Goal: Transaction & Acquisition: Purchase product/service

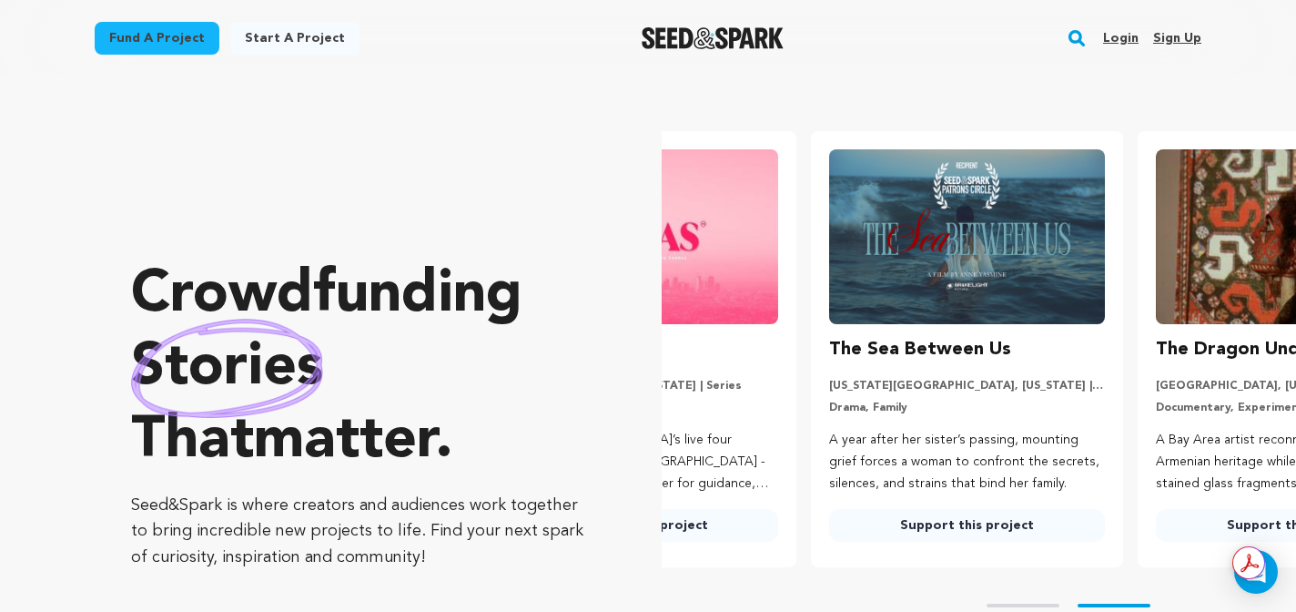
click at [1074, 37] on rect "button" at bounding box center [1077, 38] width 22 height 22
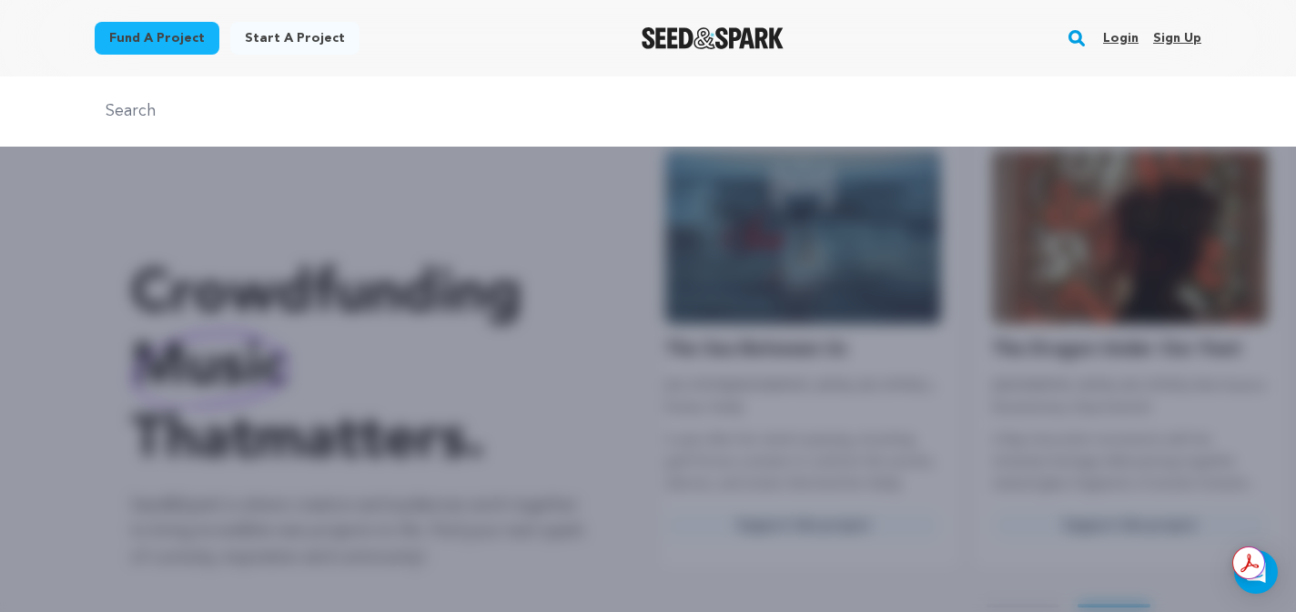
click at [1084, 33] on rect "button" at bounding box center [1077, 38] width 22 height 22
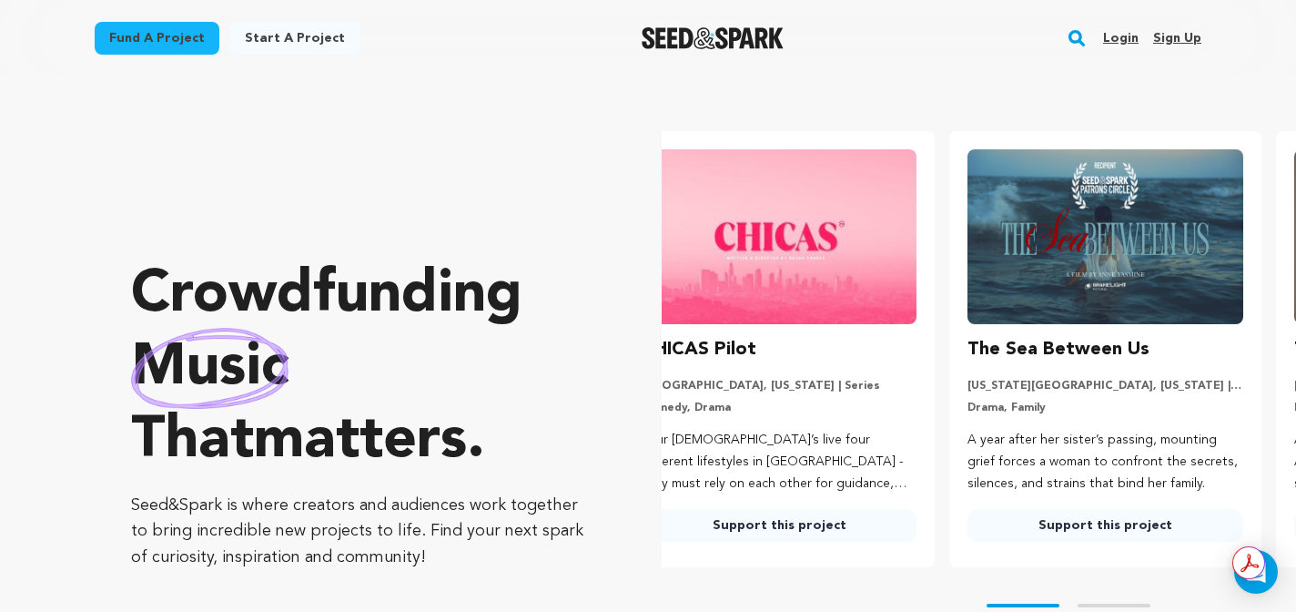
scroll to position [0, 0]
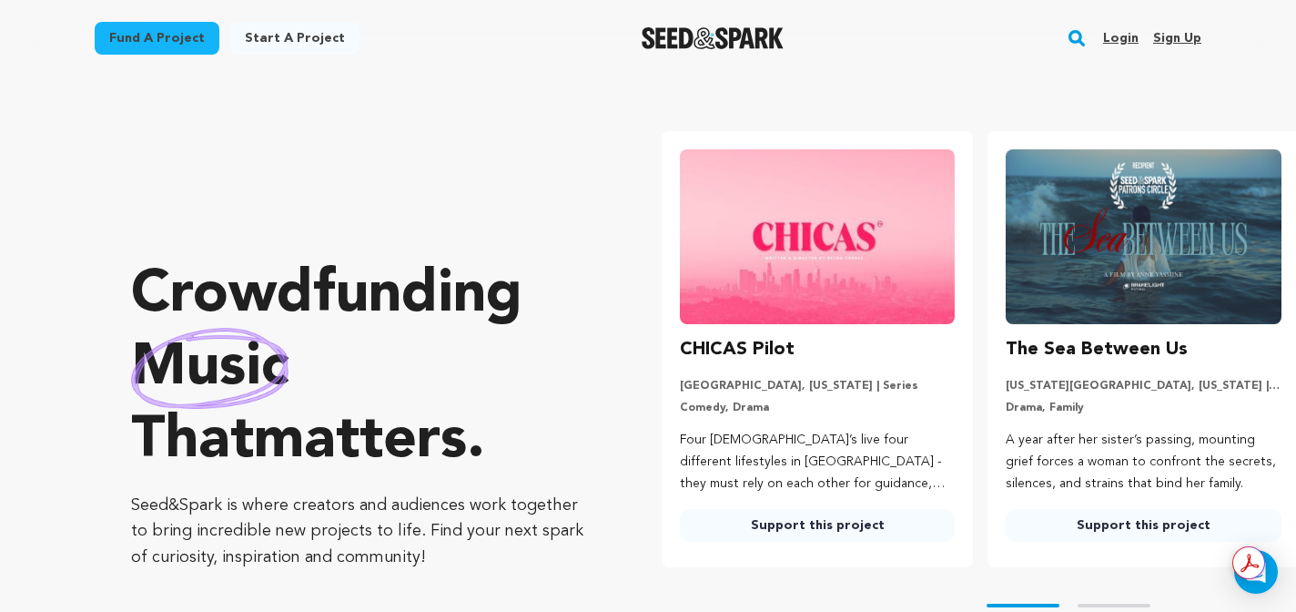
click at [1081, 35] on rect "button" at bounding box center [1077, 38] width 22 height 22
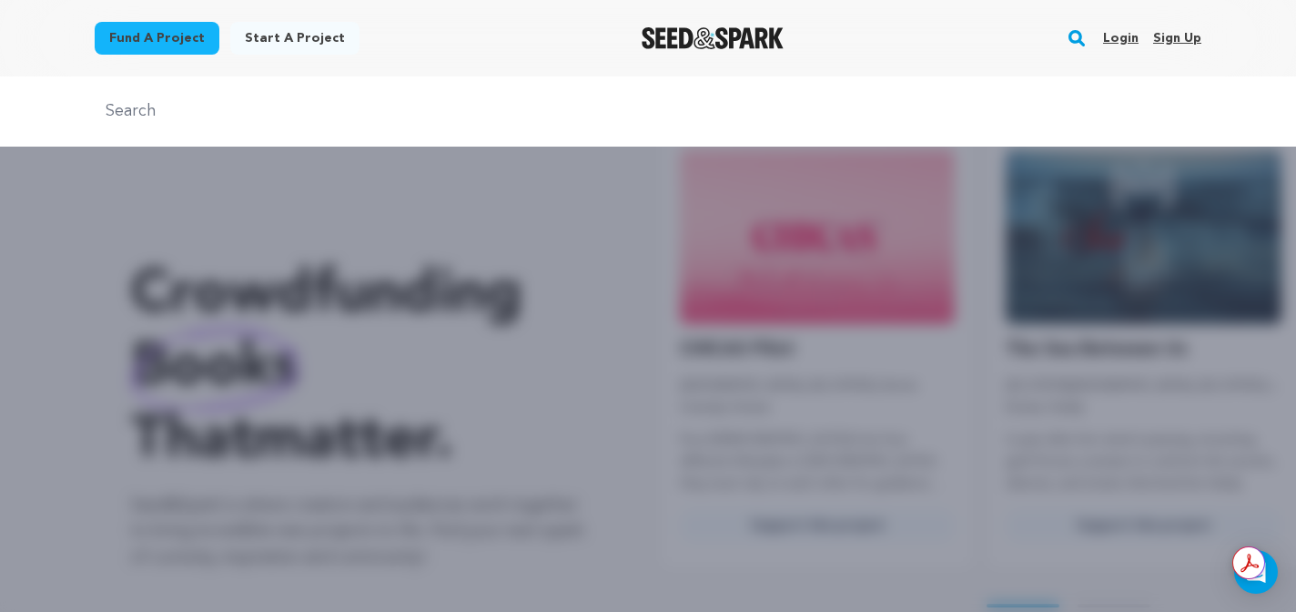
click at [352, 106] on input "text" at bounding box center [648, 111] width 1107 height 26
type input "pick me up"
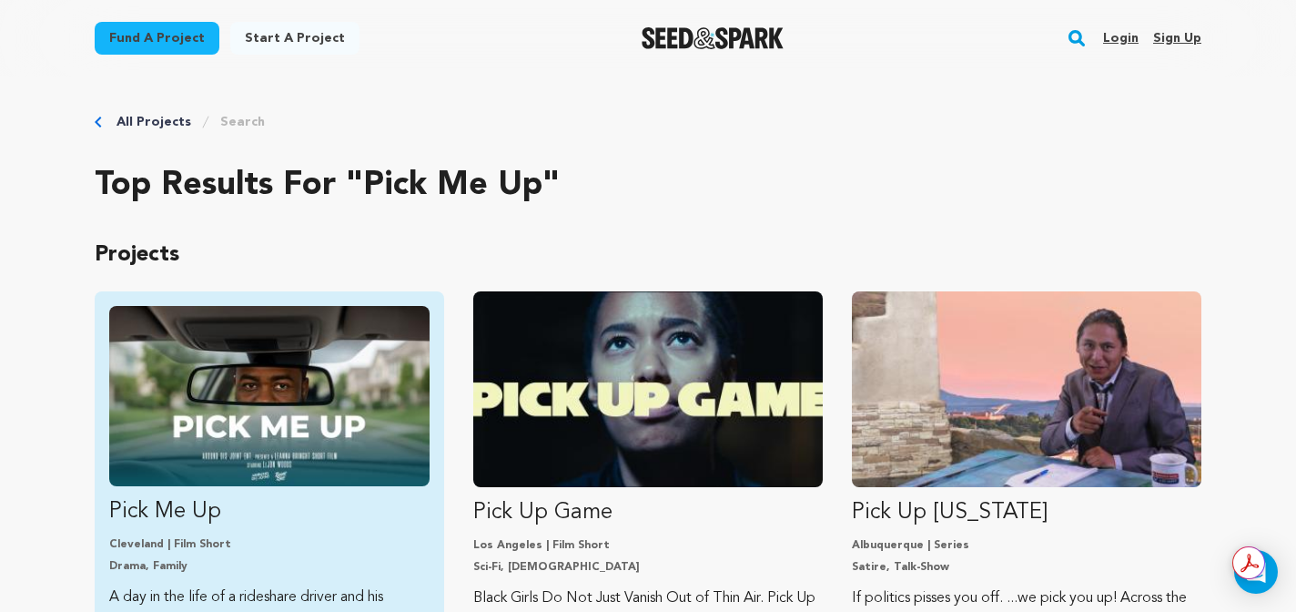
click at [280, 385] on img "Fund Pick Me Up" at bounding box center [269, 396] width 320 height 180
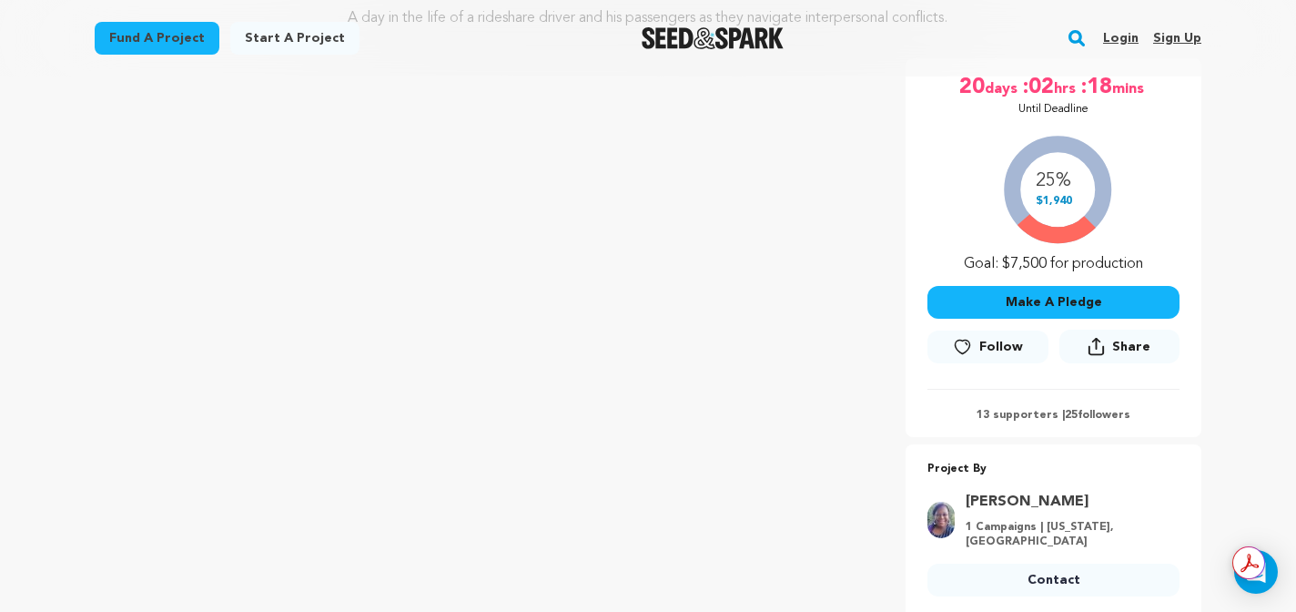
scroll to position [264, 0]
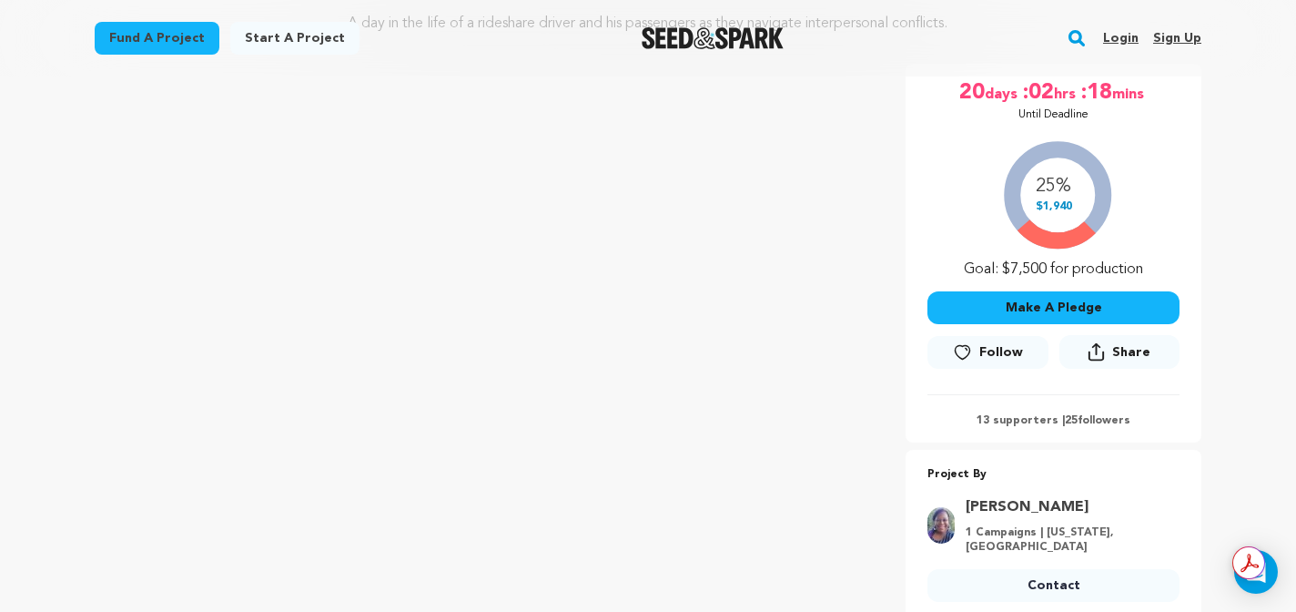
click at [1007, 299] on button "Make A Pledge" at bounding box center [1053, 307] width 252 height 33
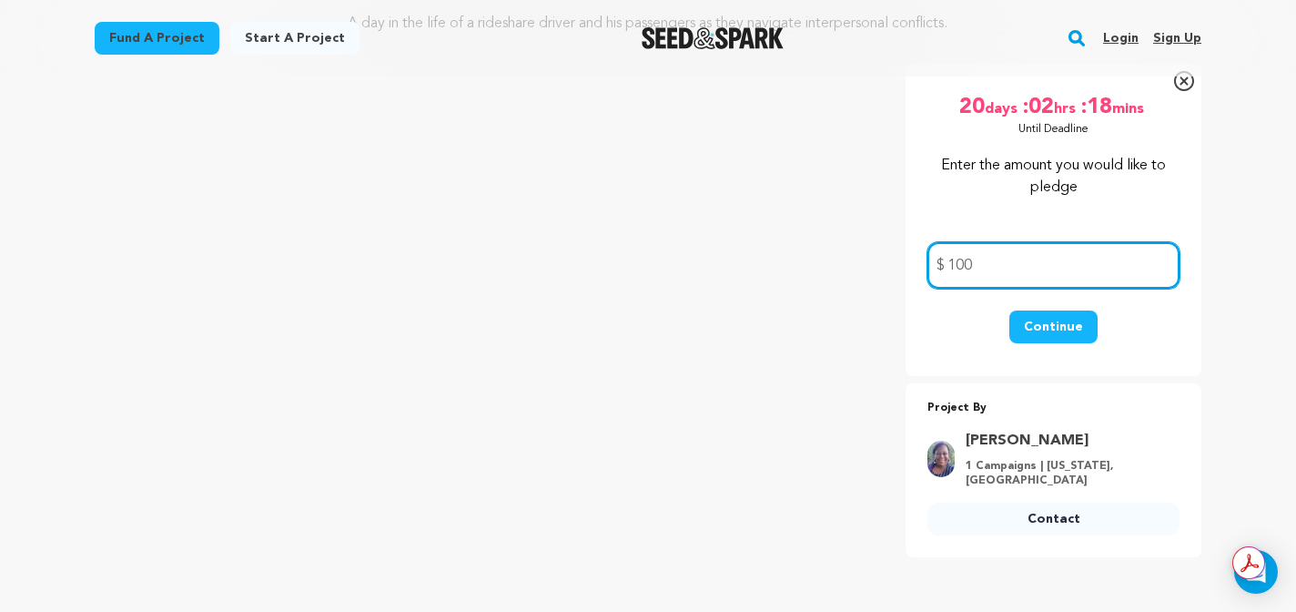
type input "100"
click at [1042, 316] on button "Continue" at bounding box center [1053, 326] width 88 height 33
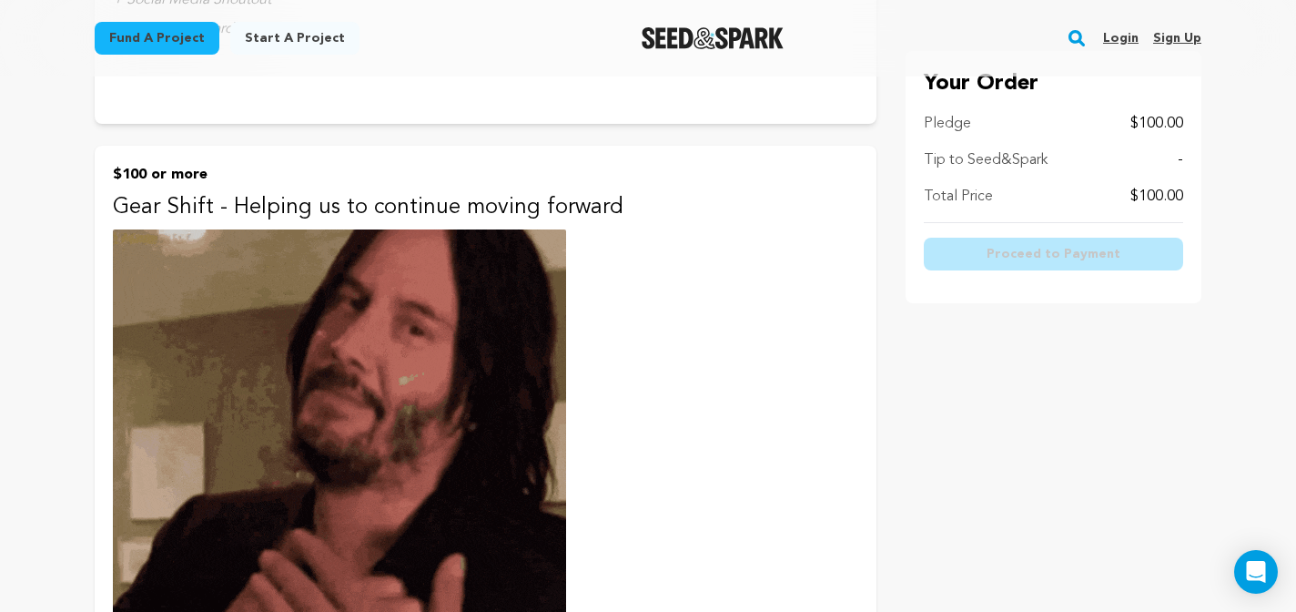
scroll to position [1699, 0]
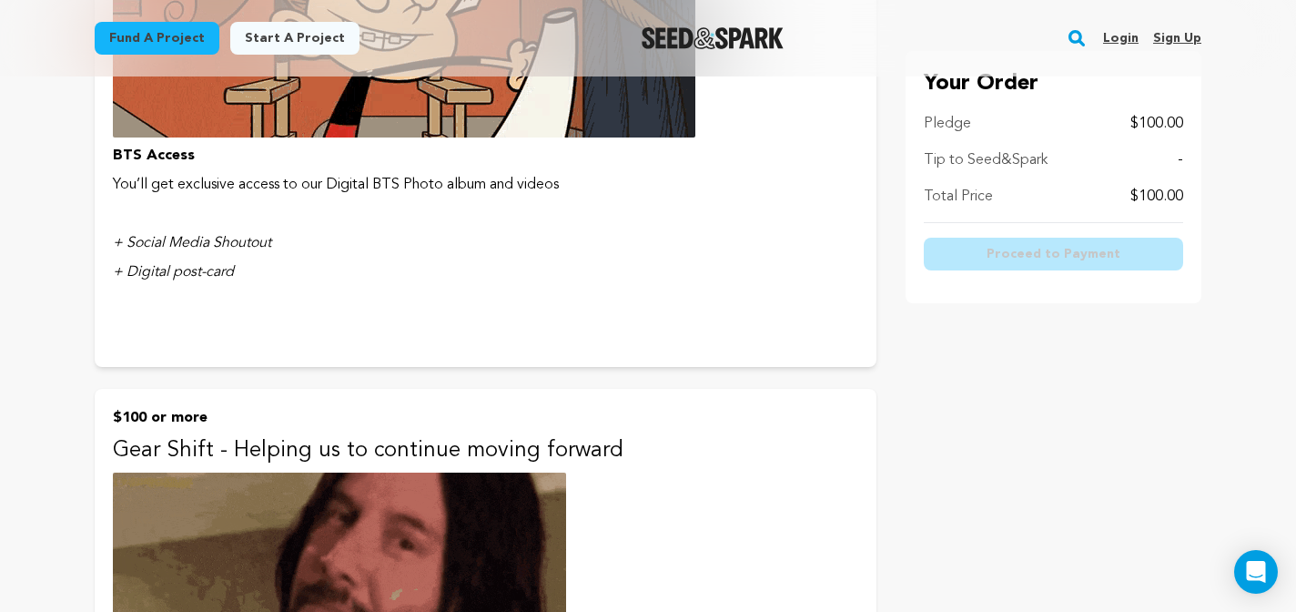
click at [663, 450] on p "Gear Shift - Helping us to continue moving forward" at bounding box center [485, 450] width 745 height 29
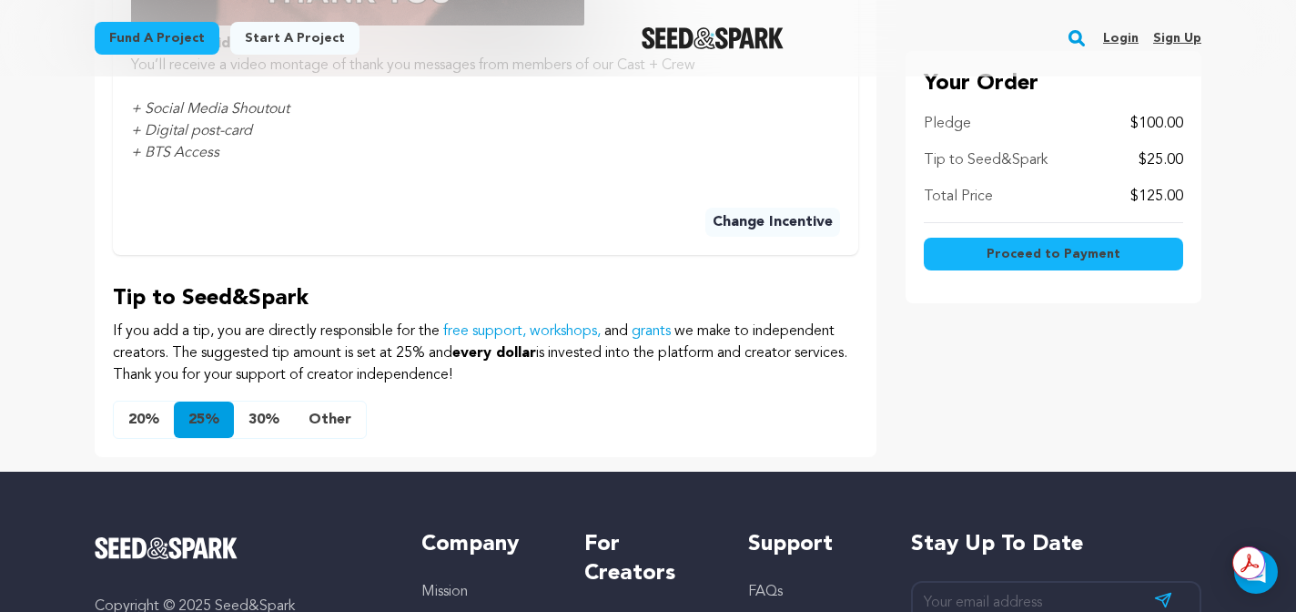
scroll to position [1316, 0]
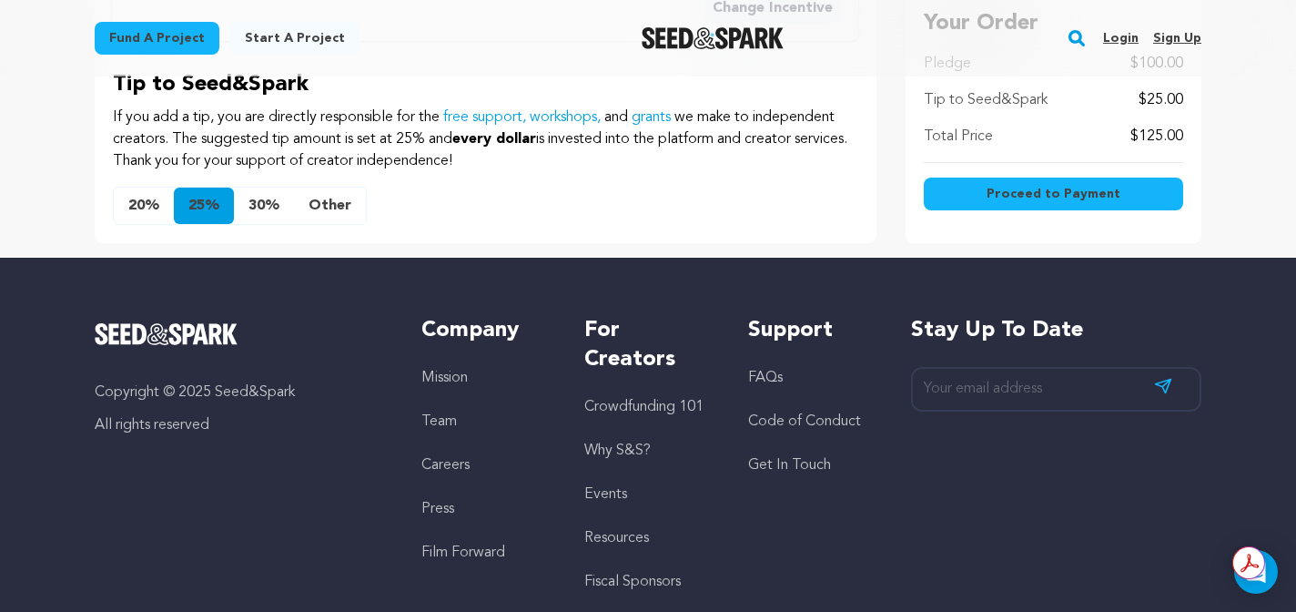
click at [326, 201] on button "Other" at bounding box center [330, 205] width 72 height 36
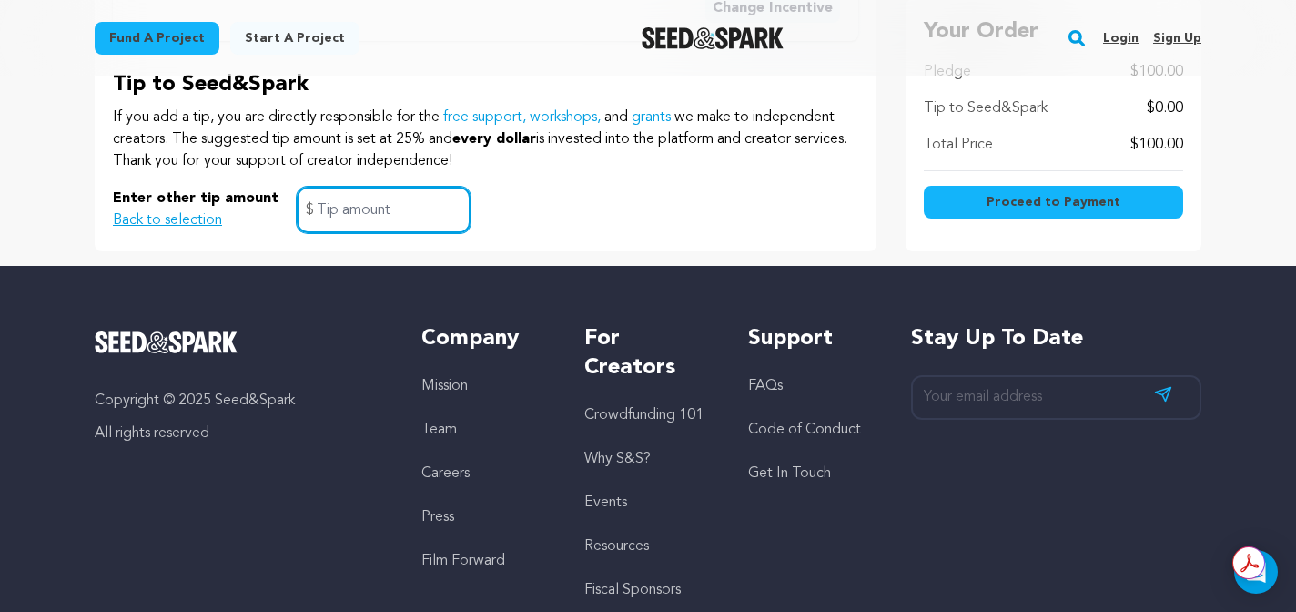
click at [349, 207] on input "text" at bounding box center [384, 210] width 174 height 46
type input "0"
click at [536, 214] on div "Enter other tip amount Back to selection 0 $" at bounding box center [485, 210] width 745 height 46
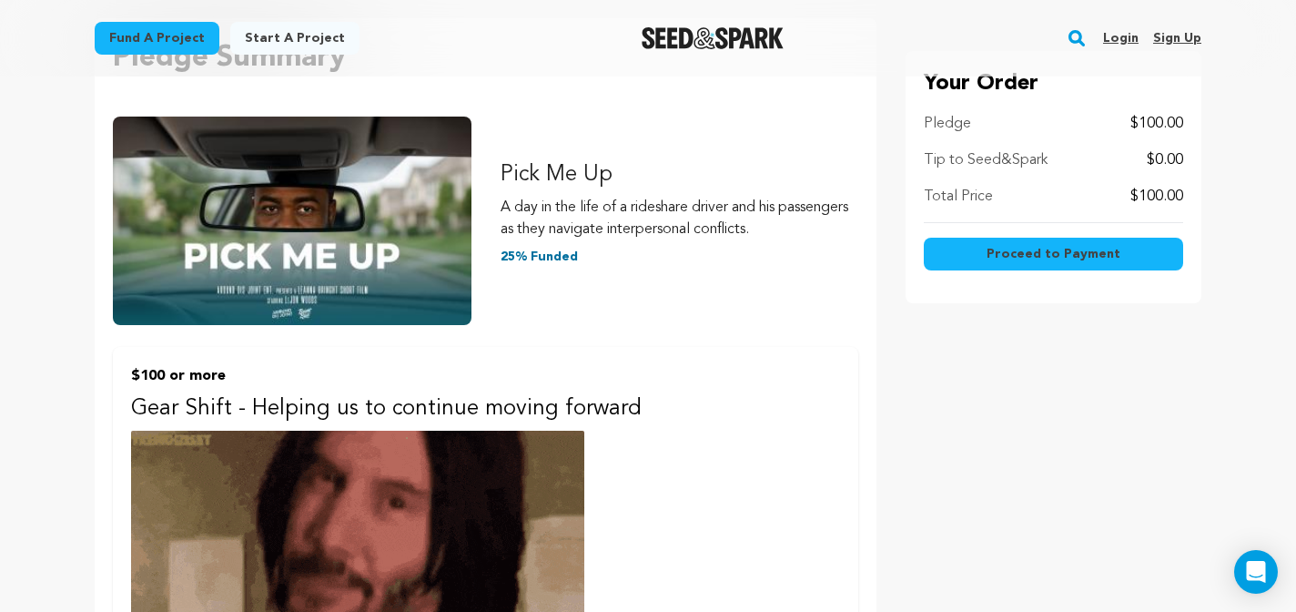
scroll to position [296, 0]
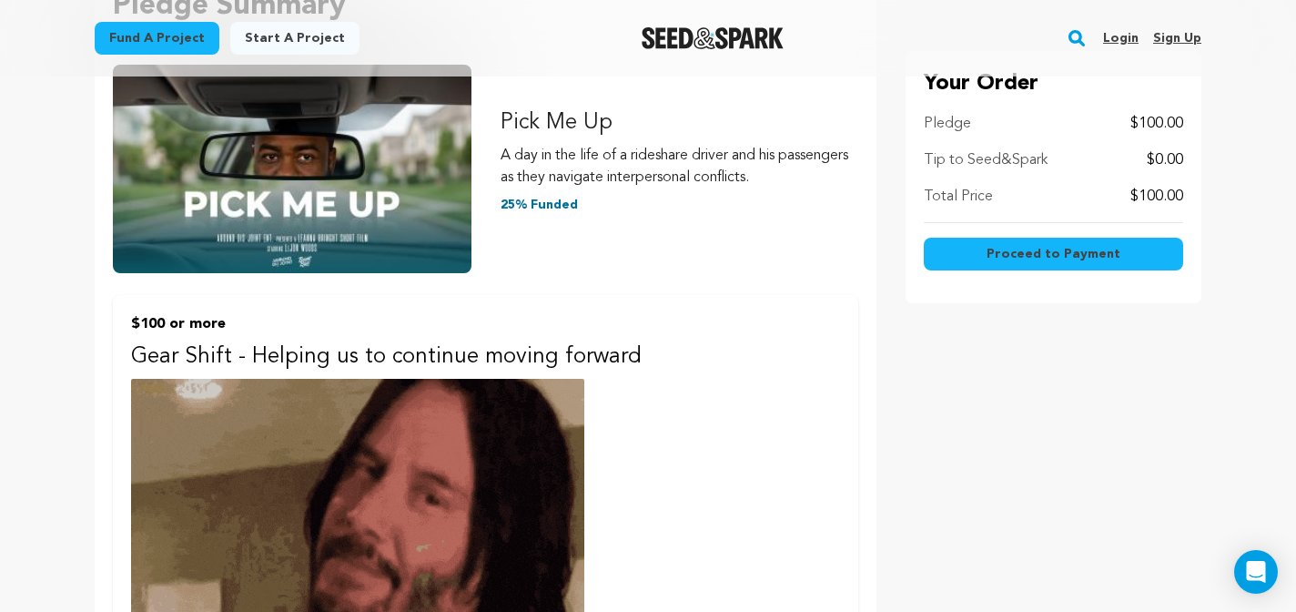
click at [1052, 252] on span "Proceed to Payment" at bounding box center [1054, 254] width 134 height 18
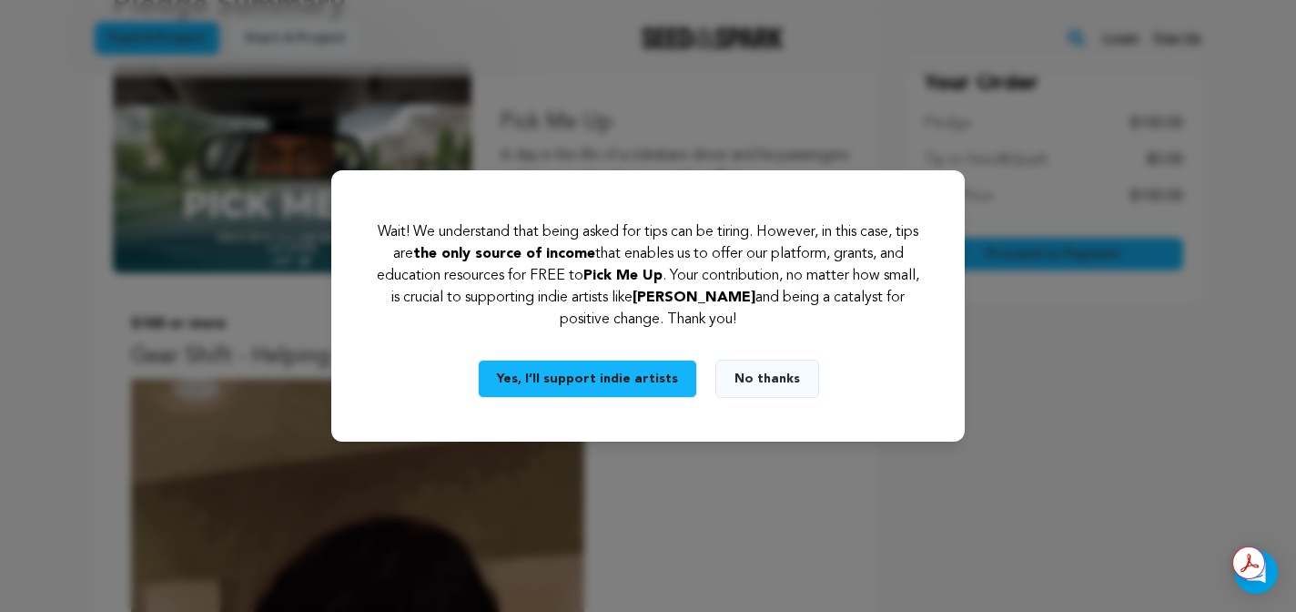
click at [762, 364] on button "No thanks" at bounding box center [767, 378] width 104 height 38
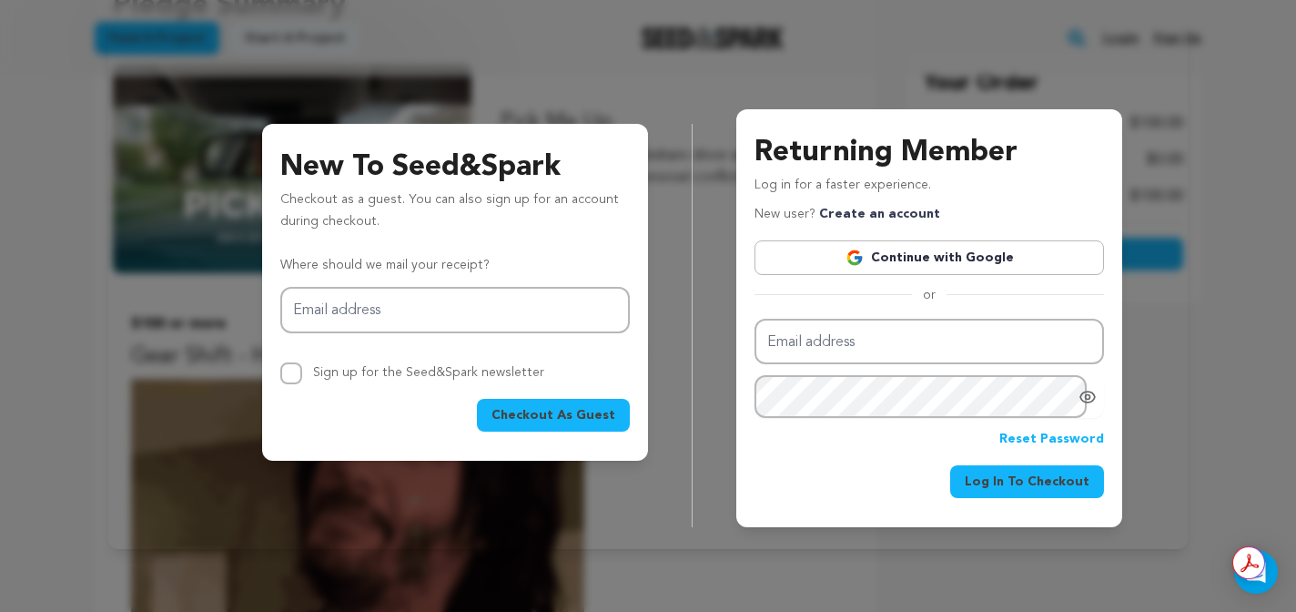
click at [724, 67] on div "New To Seed&Spark Checkout as a guest. You can also sign up for an account duri…" at bounding box center [647, 282] width 1079 height 534
